Goal: Task Accomplishment & Management: Manage account settings

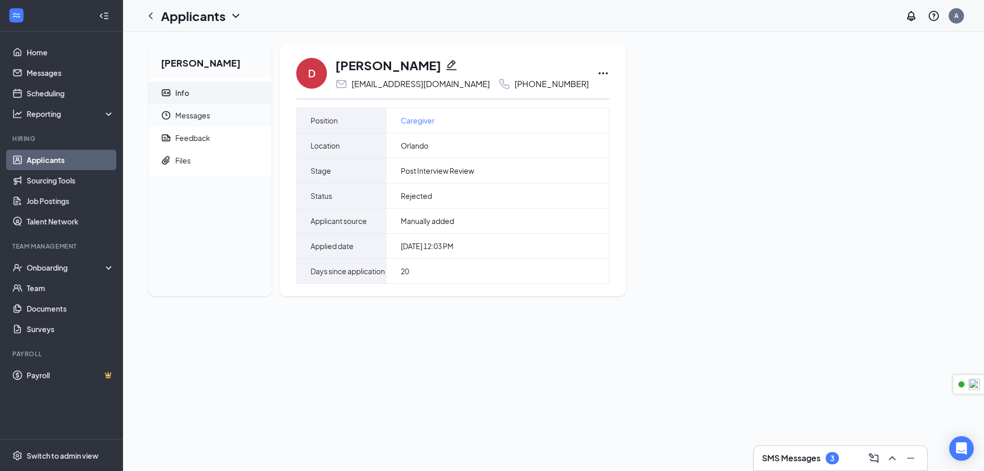
click at [216, 118] on span "Messages" at bounding box center [219, 115] width 88 height 23
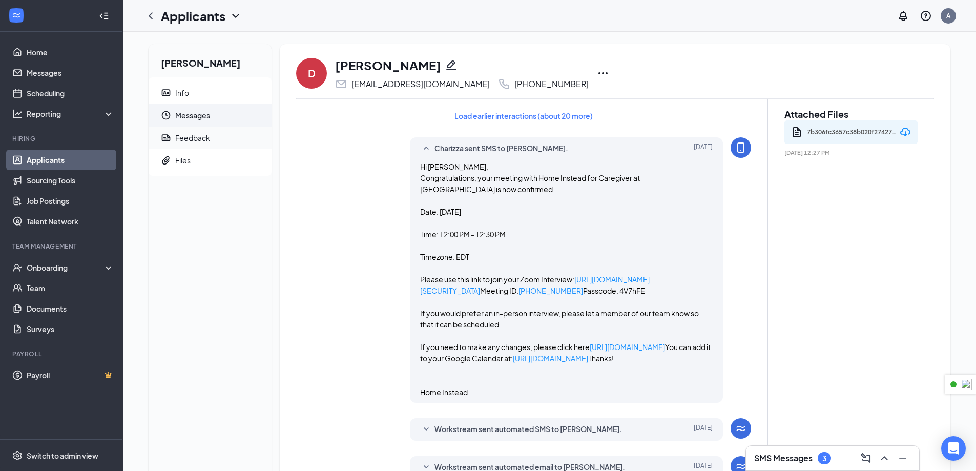
click at [196, 142] on div "Feedback" at bounding box center [192, 138] width 35 height 10
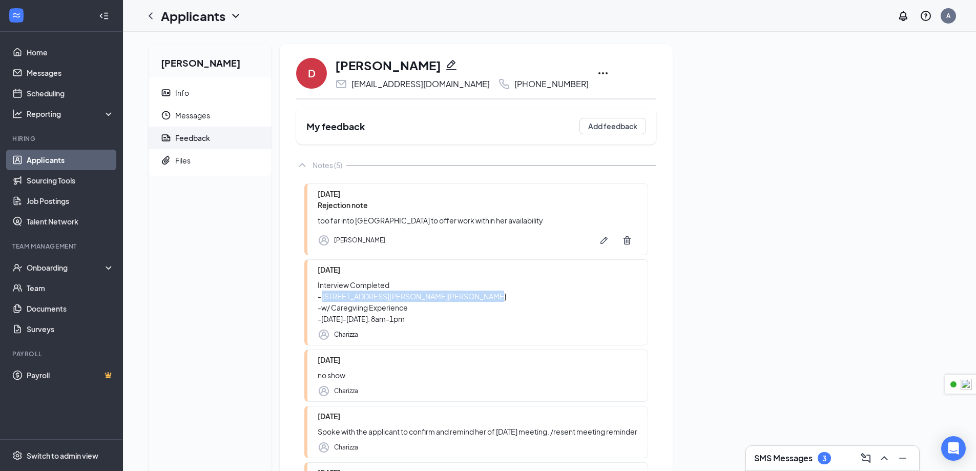
drag, startPoint x: 477, startPoint y: 296, endPoint x: 324, endPoint y: 294, distance: 152.2
click at [324, 294] on div "Interview Completed - [STREET_ADDRESS][PERSON_NAME][PERSON_NAME] -w/ Caregviing…" at bounding box center [478, 301] width 320 height 45
copy div "[STREET_ADDRESS][PERSON_NAME][PERSON_NAME]"
click at [199, 113] on span "Messages" at bounding box center [219, 115] width 88 height 23
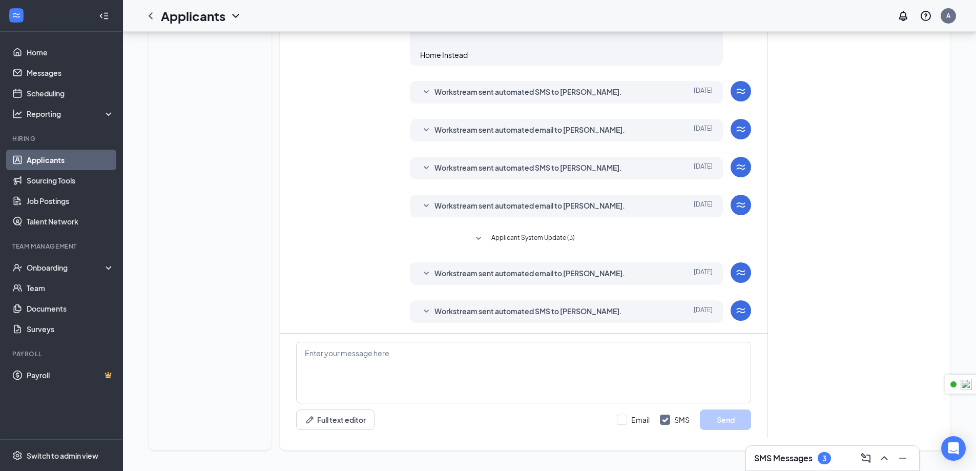
scroll to position [450, 0]
click at [494, 274] on span "Workstream sent automated email to [PERSON_NAME]." at bounding box center [530, 273] width 191 height 12
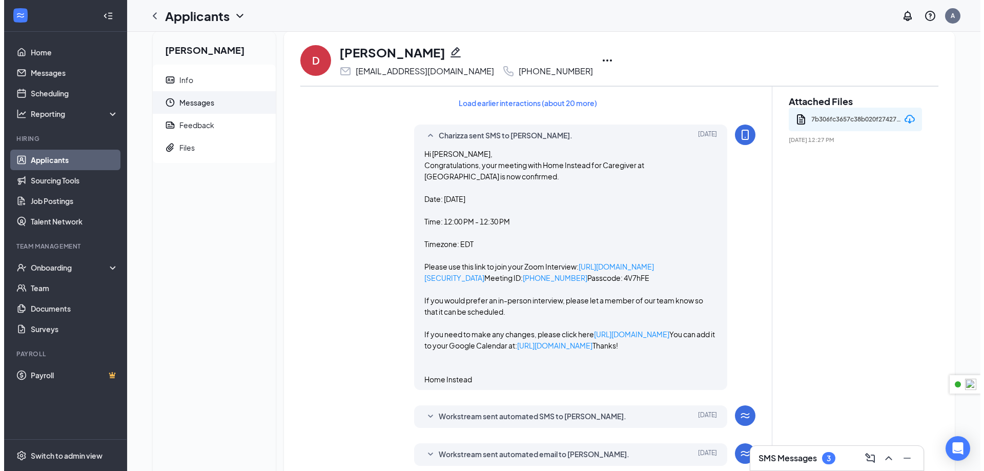
scroll to position [0, 0]
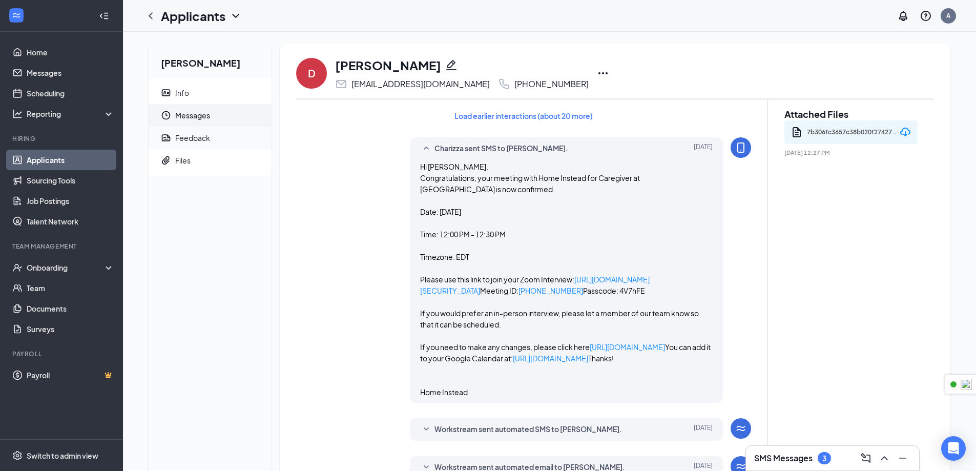
click at [219, 138] on span "Feedback" at bounding box center [219, 138] width 88 height 23
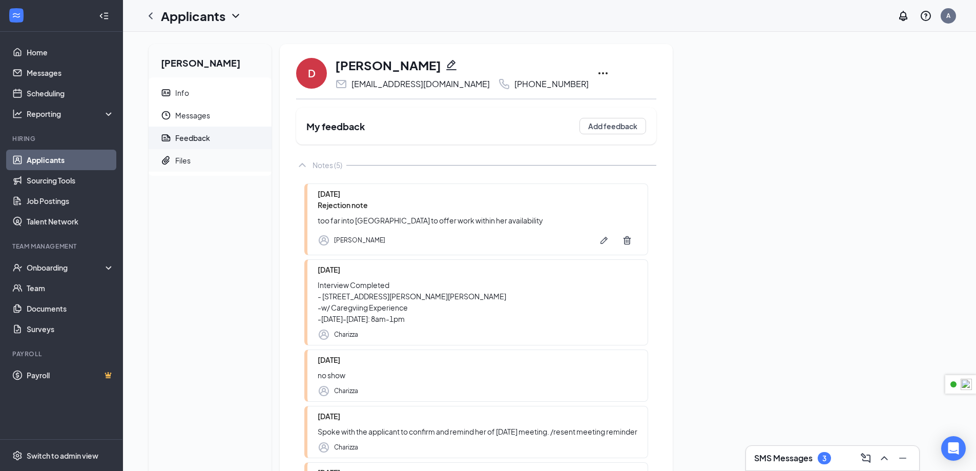
click at [226, 157] on span "Files" at bounding box center [219, 160] width 88 height 23
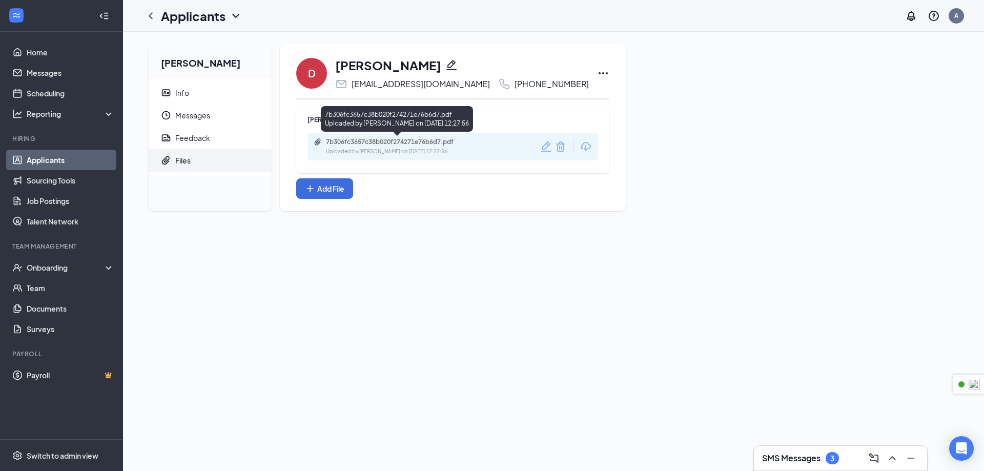
click at [412, 148] on div "Uploaded by [PERSON_NAME] on [DATE] 12:27:56" at bounding box center [403, 152] width 154 height 8
